Goal: Information Seeking & Learning: Learn about a topic

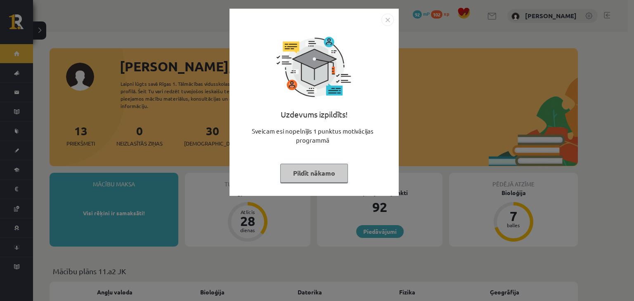
click at [323, 173] on button "Pildīt nākamo" at bounding box center [314, 173] width 68 height 19
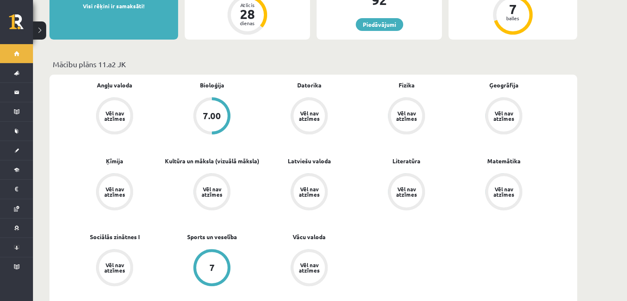
scroll to position [224, 0]
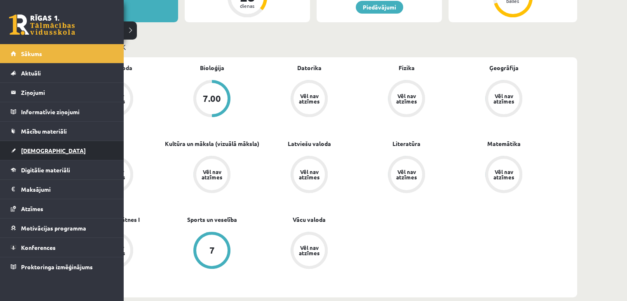
click at [30, 145] on link "[DEMOGRAPHIC_DATA]" at bounding box center [62, 150] width 103 height 19
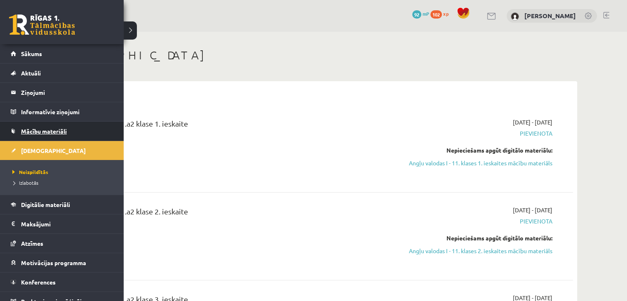
click at [41, 131] on span "Mācību materiāli" at bounding box center [44, 130] width 46 height 7
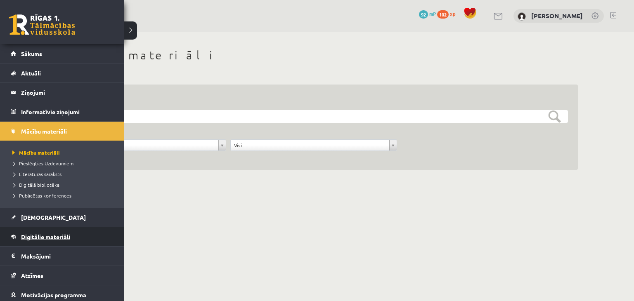
click at [44, 233] on span "Digitālie materiāli" at bounding box center [45, 236] width 49 height 7
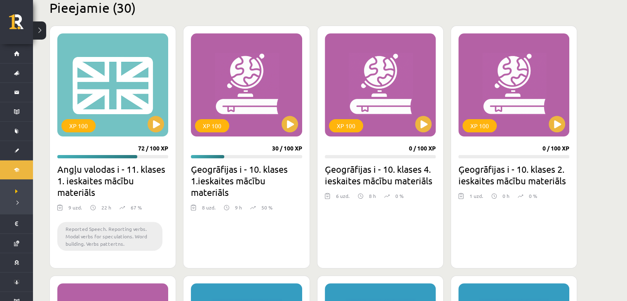
scroll to position [9, 0]
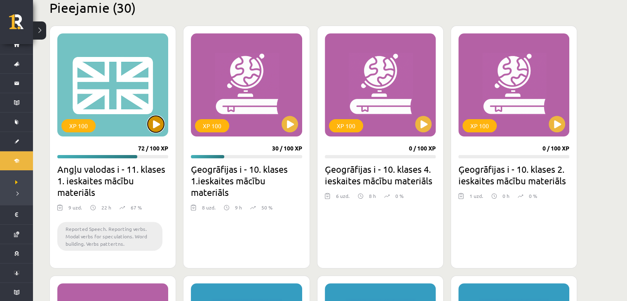
click at [161, 123] on button at bounding box center [156, 124] width 16 height 16
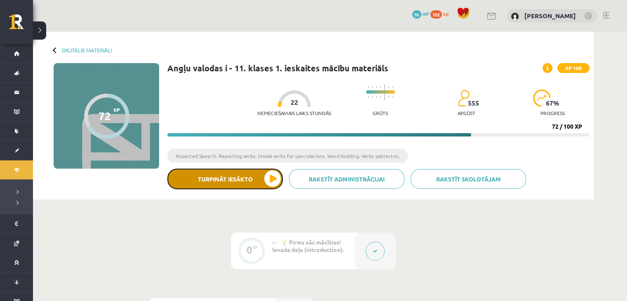
click at [271, 182] on button "Turpināt iesākto" at bounding box center [224, 179] width 115 height 21
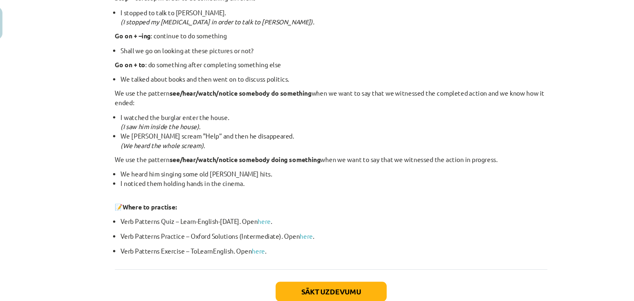
scroll to position [1107, 0]
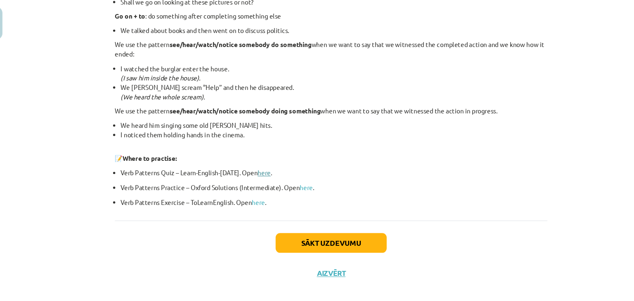
click at [251, 173] on link "here" at bounding box center [255, 173] width 12 height 7
click at [292, 190] on link "here" at bounding box center [294, 187] width 12 height 7
click at [251, 171] on link "here" at bounding box center [255, 173] width 12 height 7
click at [245, 202] on link "here" at bounding box center [250, 200] width 12 height 7
click at [280, 243] on button "Sākt uzdevumu" at bounding box center [317, 238] width 102 height 18
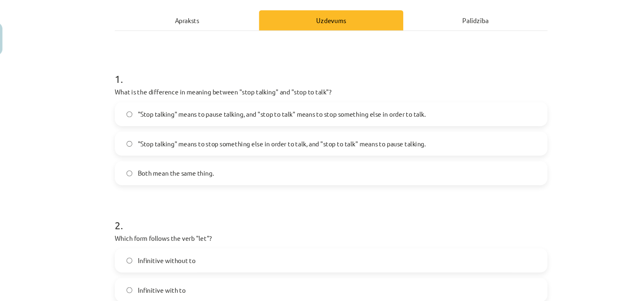
scroll to position [112, 0]
click at [369, 134] on span ""Stop talking" means to stop something else in order to talk, and "stop to talk…" at bounding box center [271, 132] width 265 height 9
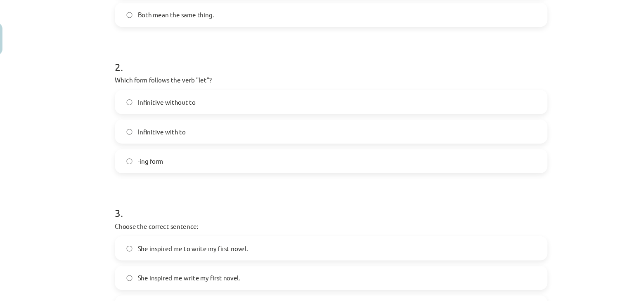
scroll to position [261, 0]
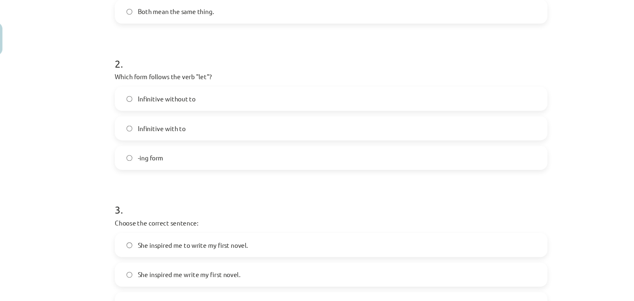
click at [218, 150] on label "-ing form" at bounding box center [316, 145] width 397 height 21
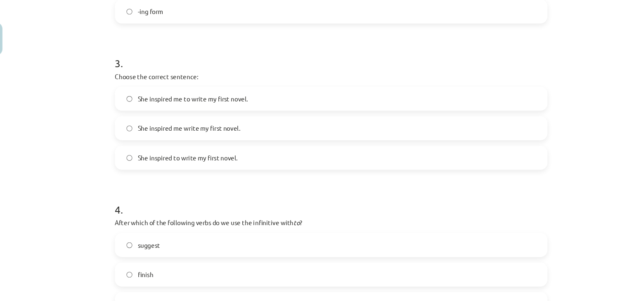
scroll to position [396, 0]
click at [214, 99] on label "She inspired me to write my first novel." at bounding box center [316, 90] width 397 height 21
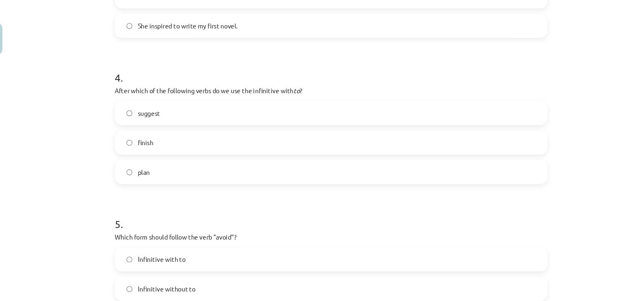
scroll to position [518, 0]
click at [181, 108] on label "suggest" at bounding box center [316, 104] width 397 height 21
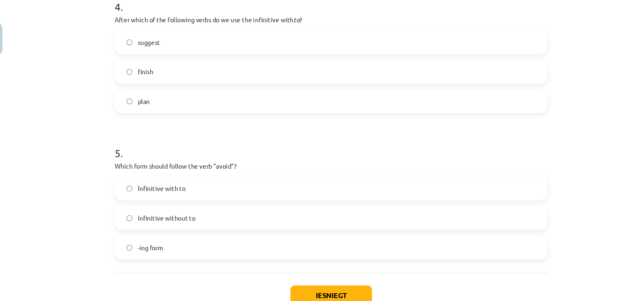
scroll to position [617, 0]
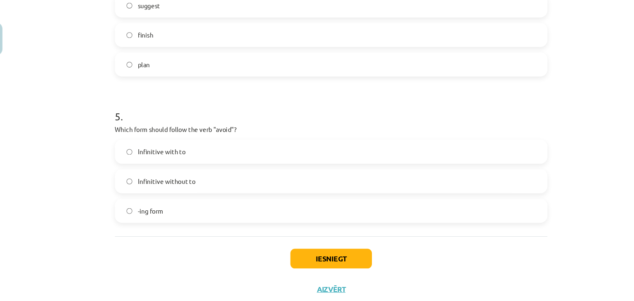
click at [228, 165] on label "Infinitive without to" at bounding box center [316, 167] width 397 height 21
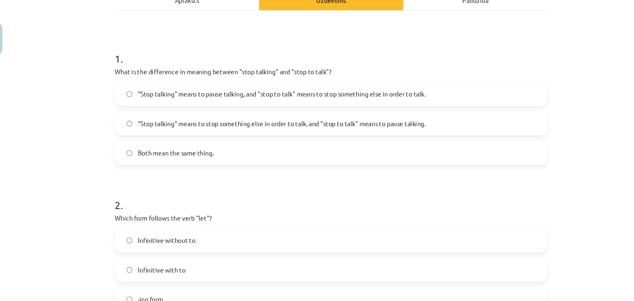
scroll to position [130, 0]
click at [318, 80] on label ""Stop talking" means to pause talking, and "stop to talk" means to stop somethi…" at bounding box center [316, 86] width 397 height 21
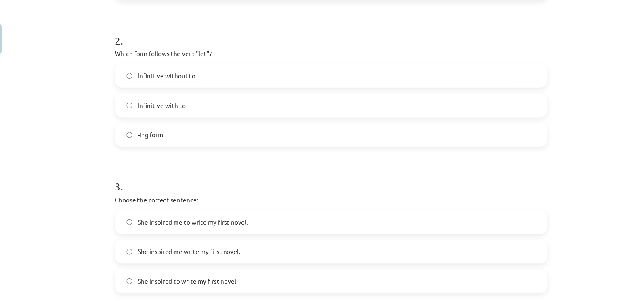
scroll to position [282, 0]
click at [218, 97] on label "Infinitive with to" at bounding box center [316, 97] width 397 height 21
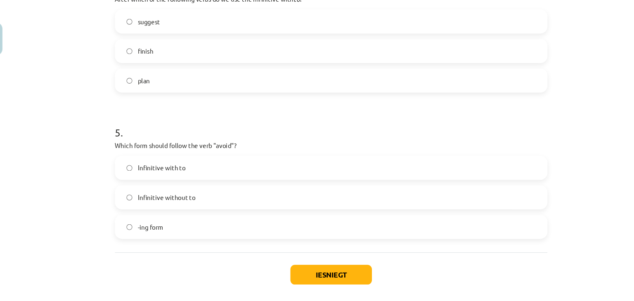
scroll to position [617, 0]
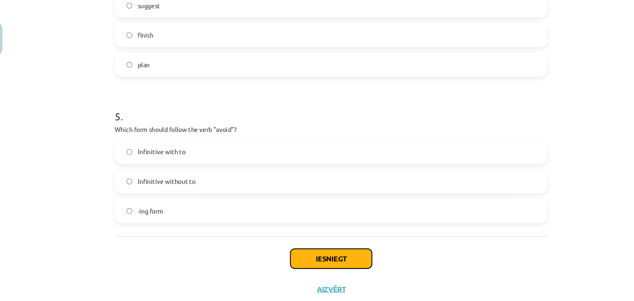
click at [297, 232] on button "Iesniegt" at bounding box center [316, 238] width 75 height 18
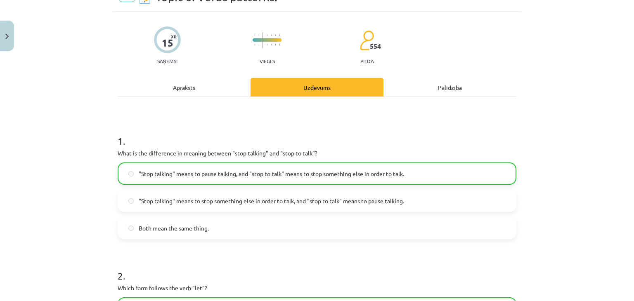
scroll to position [0, 0]
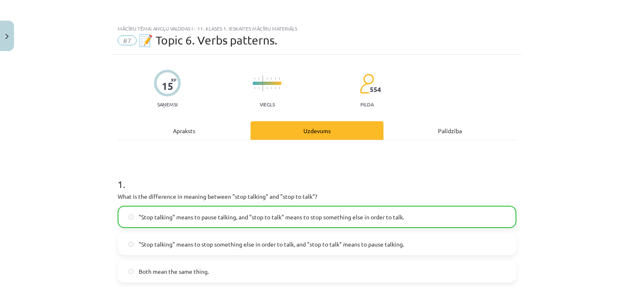
click at [327, 130] on div "Uzdevums" at bounding box center [316, 130] width 133 height 19
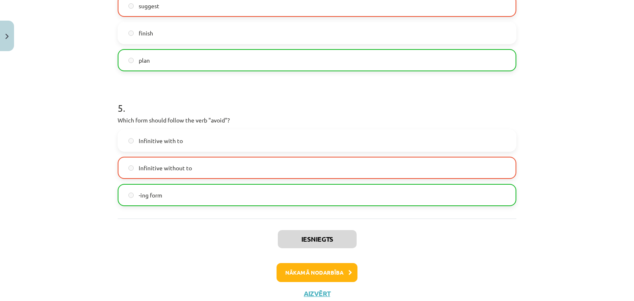
scroll to position [642, 0]
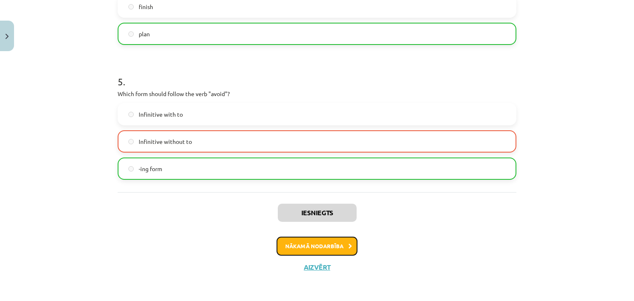
click at [307, 251] on button "Nākamā nodarbība" at bounding box center [316, 246] width 81 height 19
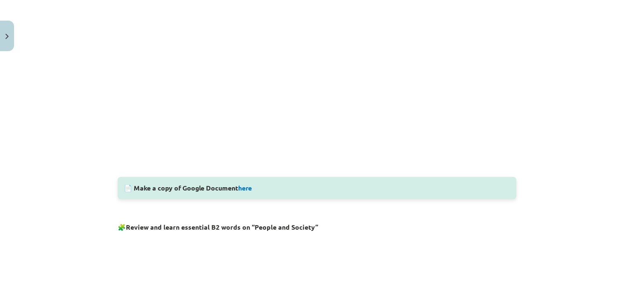
scroll to position [280, 0]
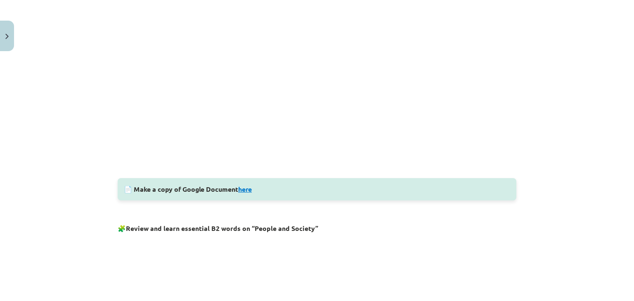
click at [244, 191] on div "📄 Make a copy of Google Document here" at bounding box center [317, 189] width 398 height 22
click at [244, 191] on link "here" at bounding box center [245, 189] width 14 height 9
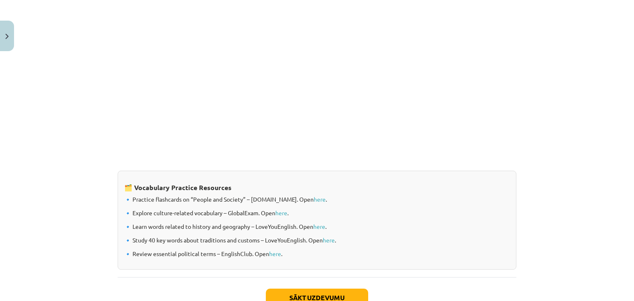
scroll to position [672, 0]
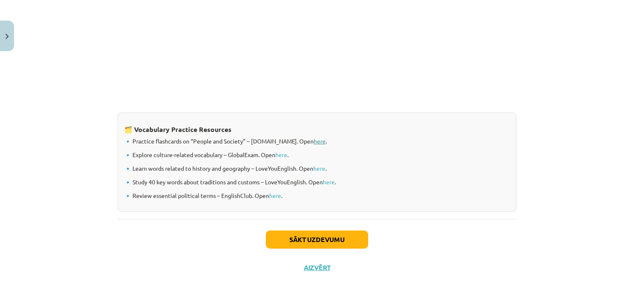
click at [313, 140] on link "here" at bounding box center [319, 140] width 12 height 7
click at [279, 155] on link "here" at bounding box center [281, 154] width 12 height 7
click at [299, 239] on button "Sākt uzdevumu" at bounding box center [317, 240] width 102 height 18
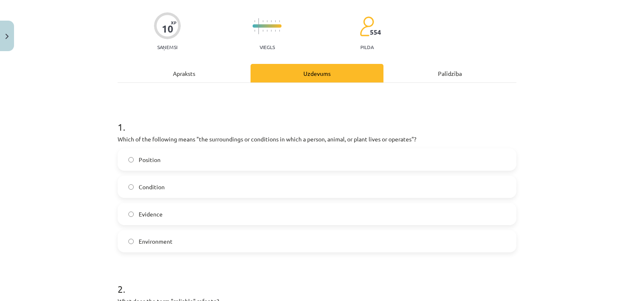
scroll to position [58, 0]
click at [296, 242] on label "Environment" at bounding box center [316, 240] width 397 height 21
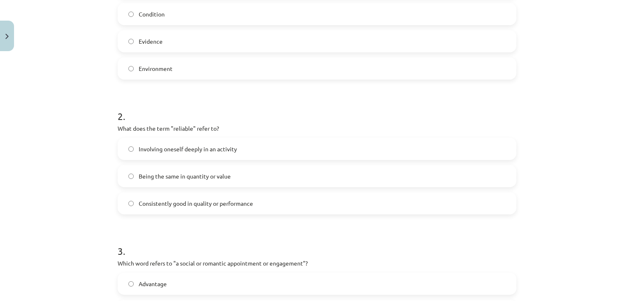
scroll to position [245, 0]
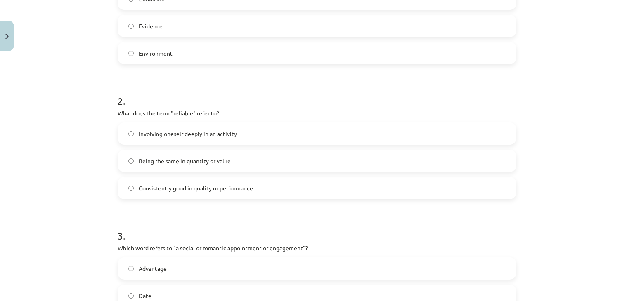
click at [275, 192] on label "Consistently good in quality or performance" at bounding box center [316, 188] width 397 height 21
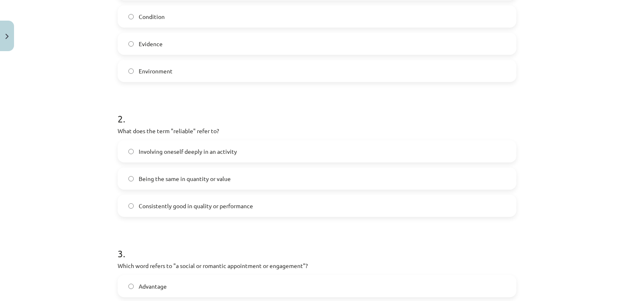
scroll to position [236, 0]
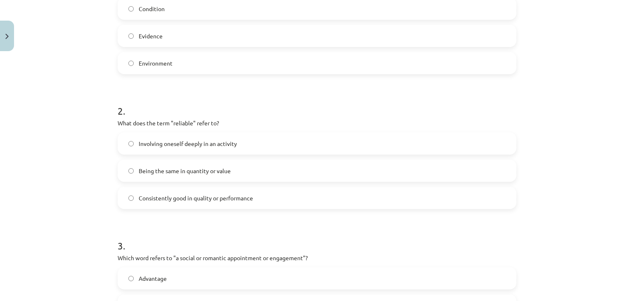
click at [462, 176] on label "Being the same in quantity or value" at bounding box center [316, 170] width 397 height 21
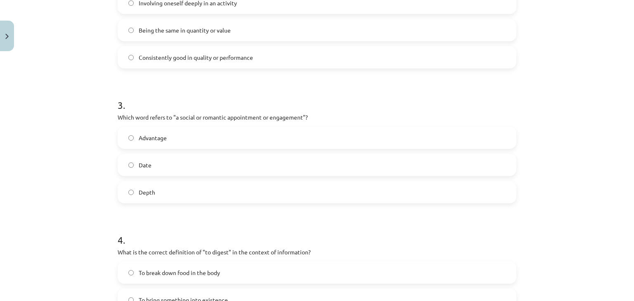
scroll to position [408, 0]
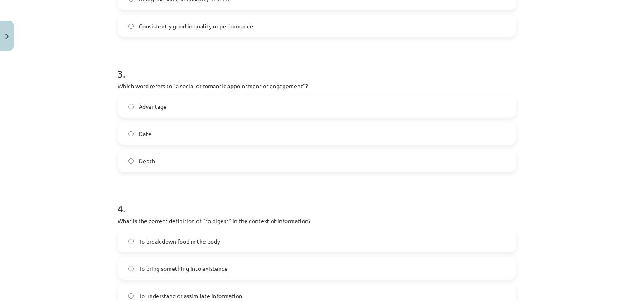
click at [415, 143] on label "Date" at bounding box center [316, 133] width 397 height 21
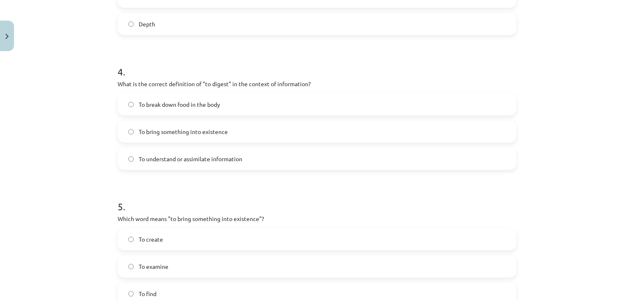
scroll to position [548, 0]
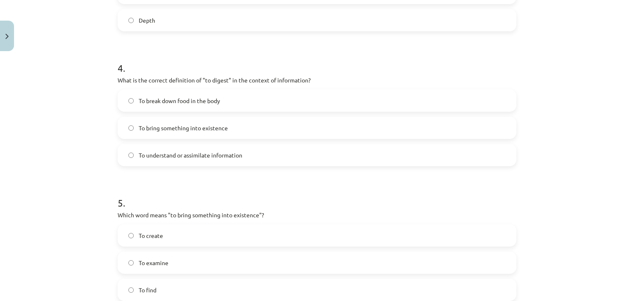
click at [266, 162] on label "To understand or assimilate information" at bounding box center [316, 155] width 397 height 21
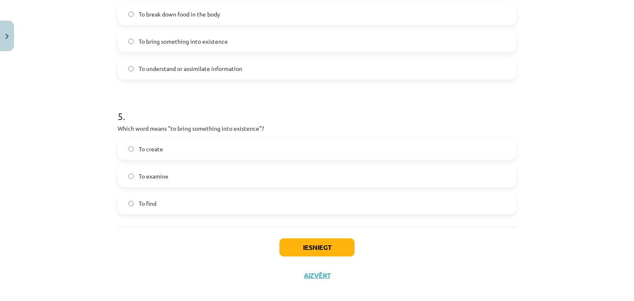
scroll to position [635, 0]
click at [298, 139] on label "To create" at bounding box center [316, 148] width 397 height 21
click at [310, 243] on button "Iesniegt" at bounding box center [316, 247] width 75 height 18
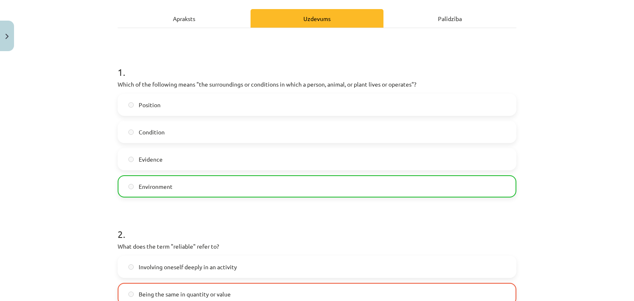
scroll to position [117, 0]
